Goal: Task Accomplishment & Management: Manage account settings

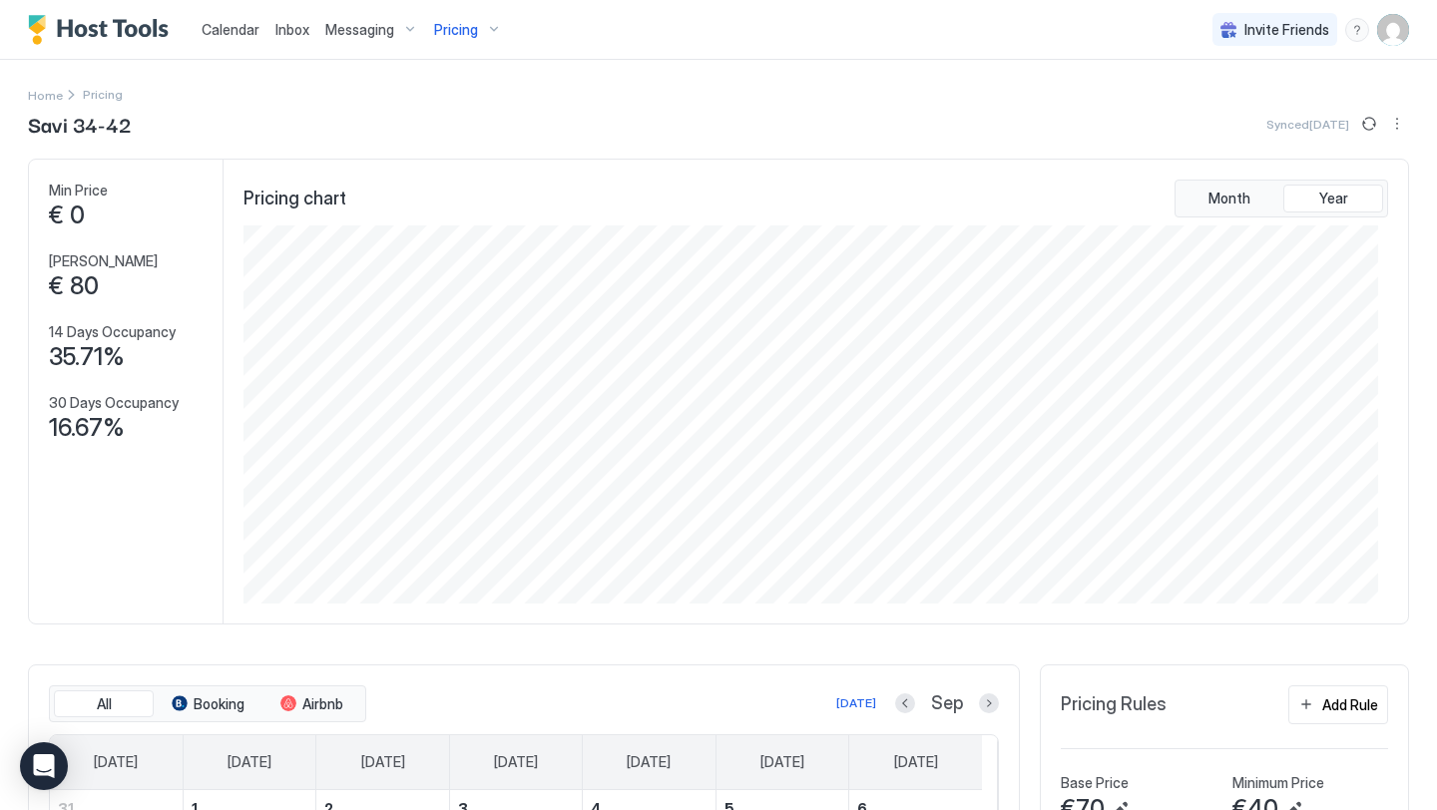
click at [127, 34] on img "Host Tools Logo" at bounding box center [103, 30] width 150 height 30
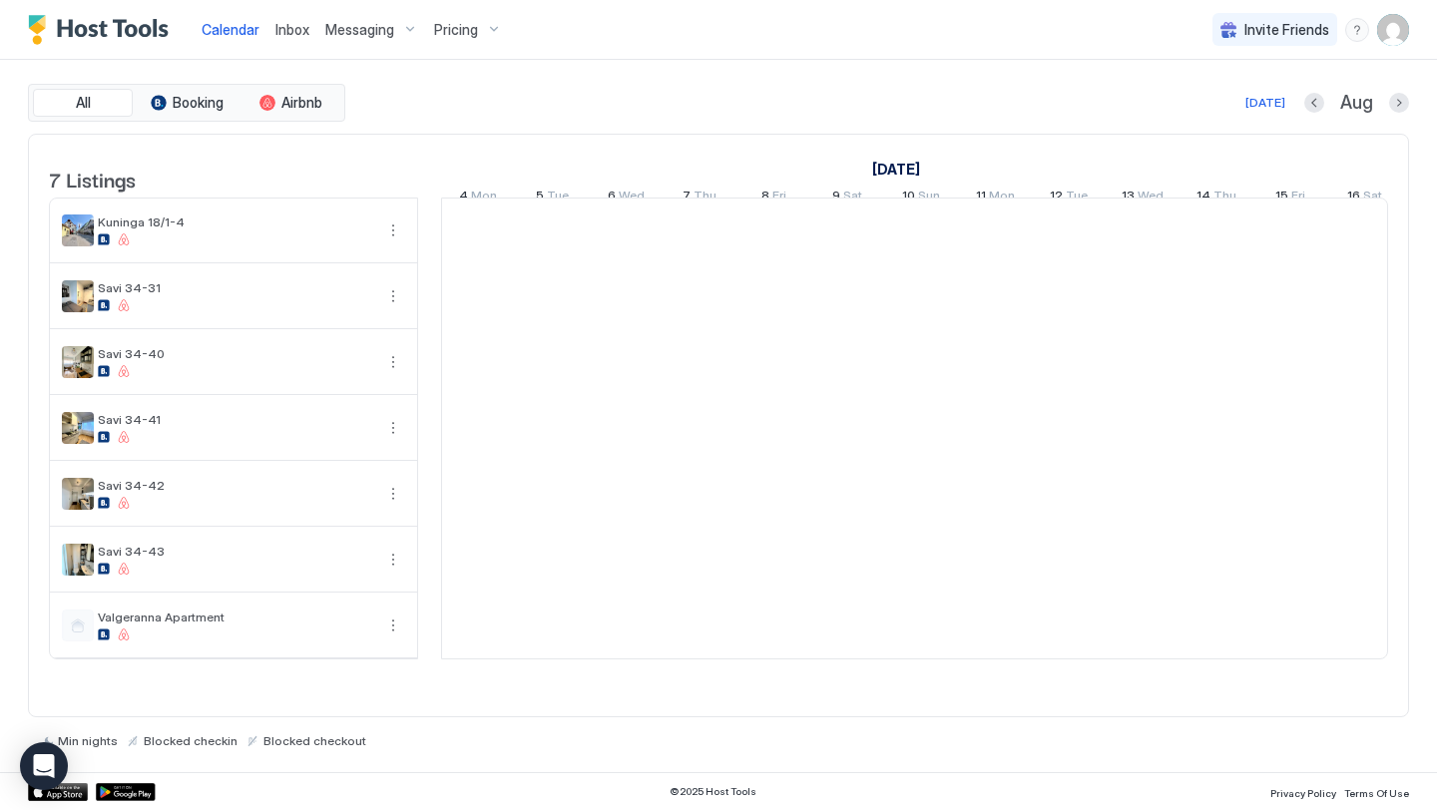
scroll to position [0, 1109]
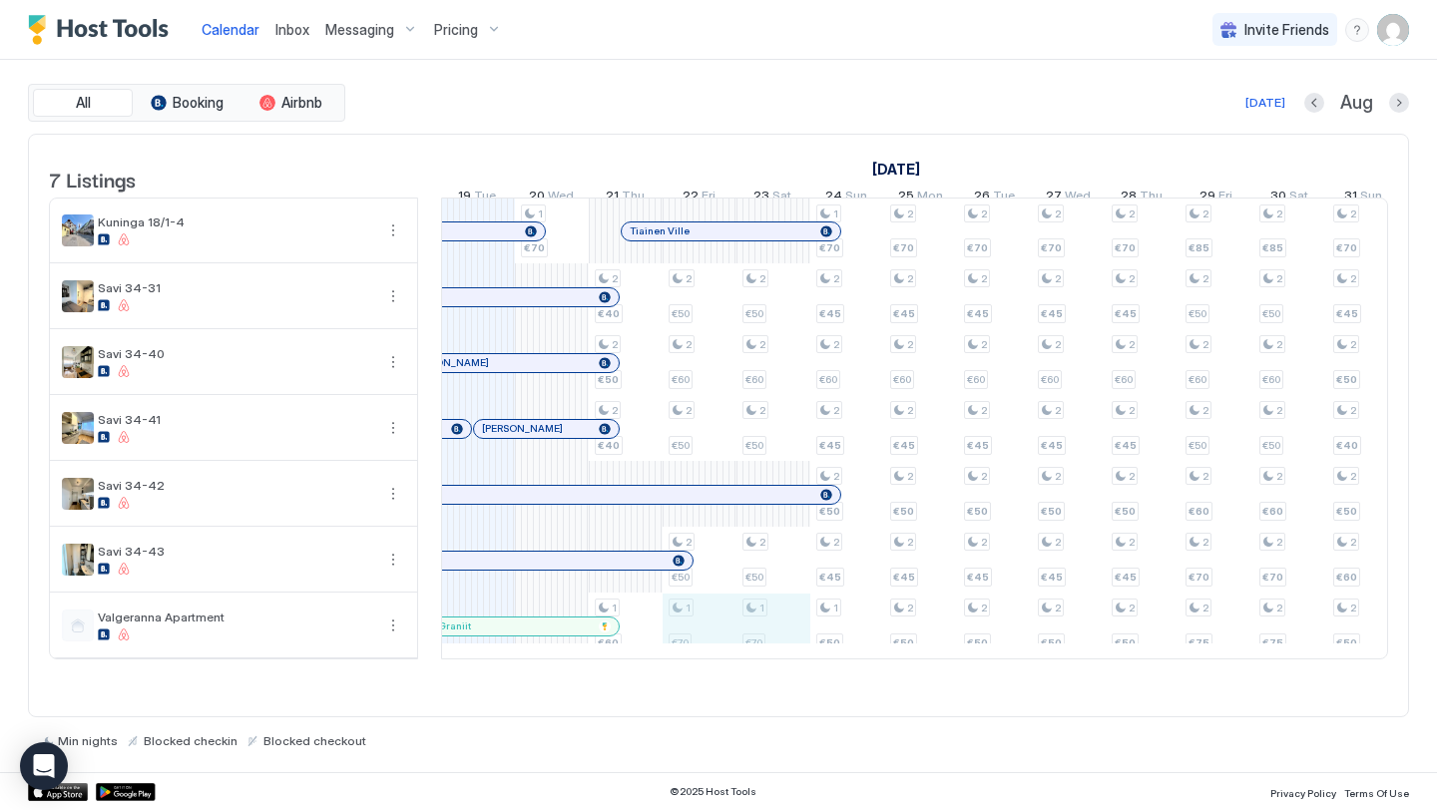
drag, startPoint x: 687, startPoint y: 650, endPoint x: 765, endPoint y: 651, distance: 77.8
click at [765, 651] on div "1 €70 2 €40 2 €50 2 €40 1 €60 2 €50 2 €60 2 €50 2 €50 1 €70 2 €50 2 €60 2 €50 2…" at bounding box center [1289, 429] width 3913 height 460
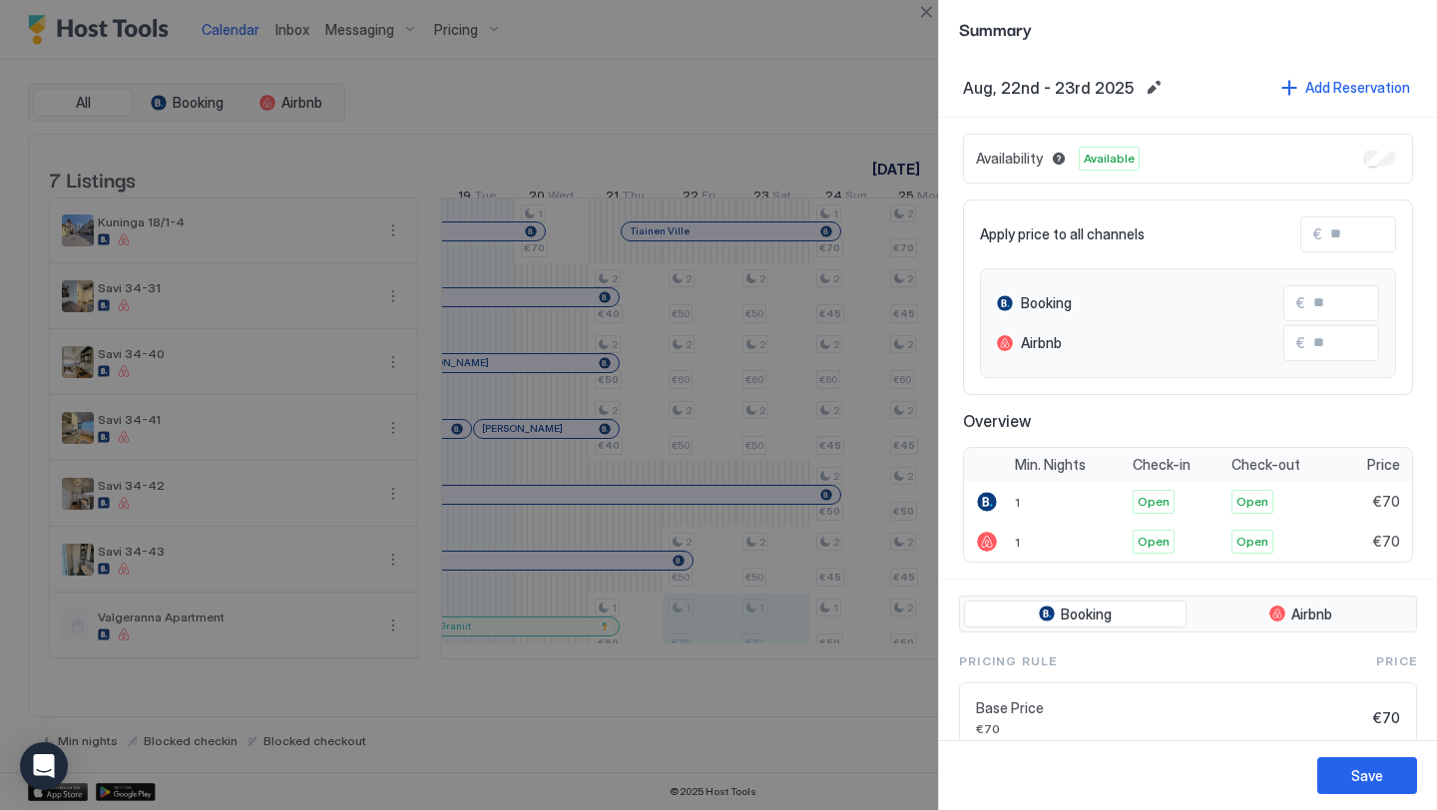
click at [1338, 232] on input "Input Field" at bounding box center [1402, 235] width 160 height 34
type input "*"
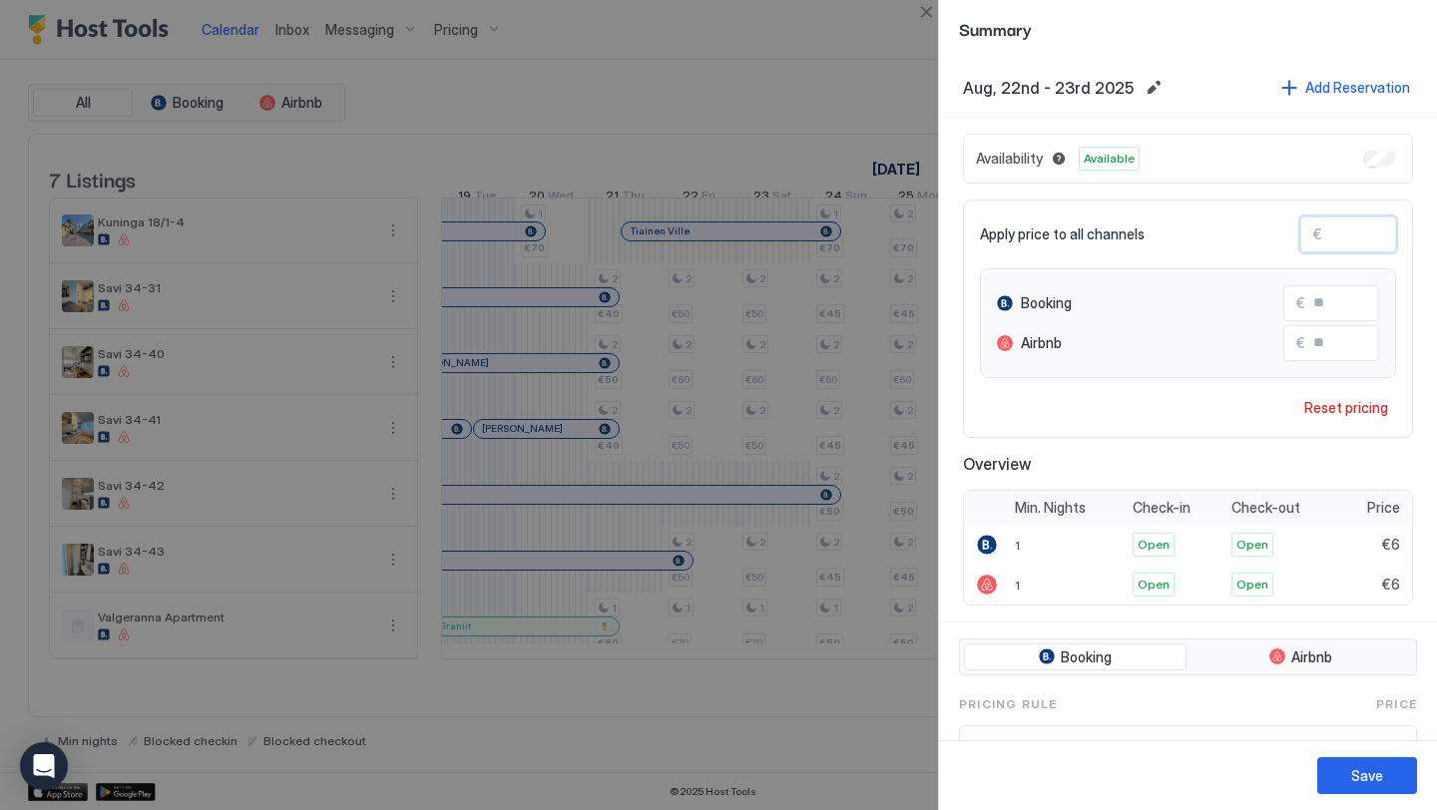
type input "**"
click at [1386, 773] on button "Save" at bounding box center [1367, 775] width 100 height 37
